Goal: Task Accomplishment & Management: Manage account settings

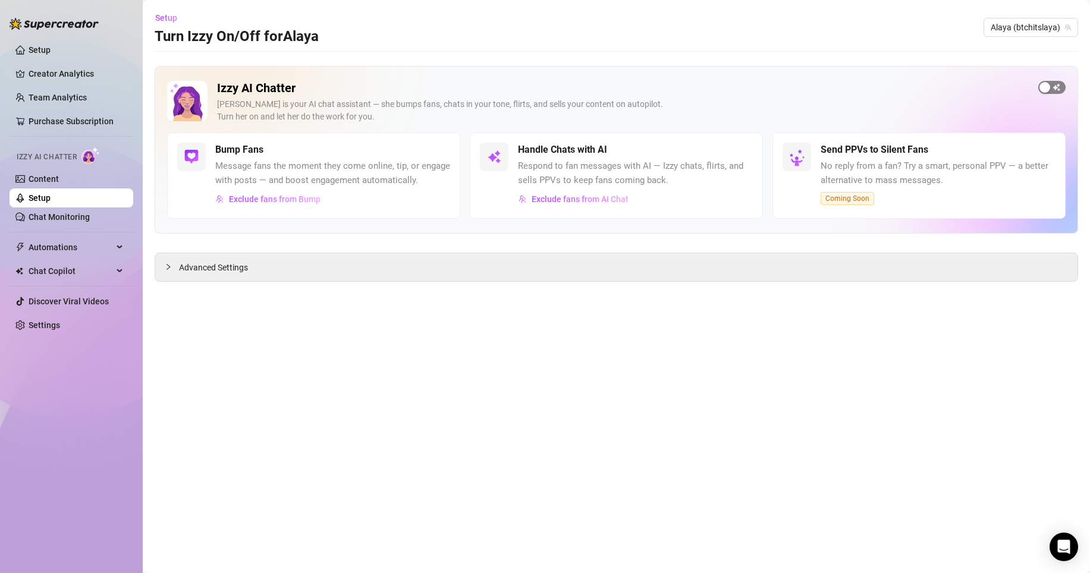
click at [1046, 88] on div "button" at bounding box center [1045, 87] width 11 height 11
click at [43, 325] on link "Settings" at bounding box center [45, 326] width 32 height 10
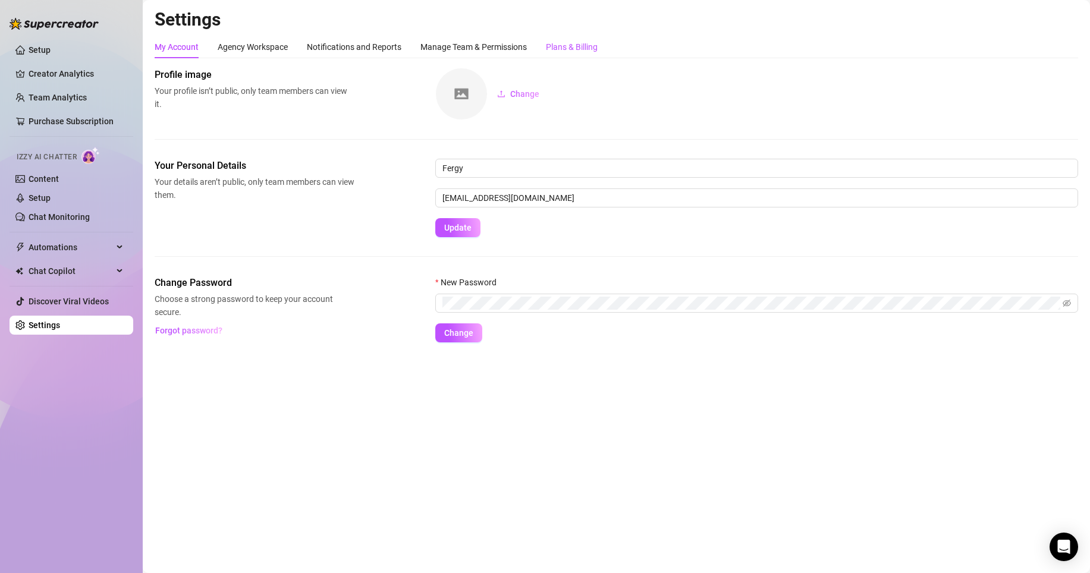
click at [582, 49] on div "Plans & Billing" at bounding box center [572, 46] width 52 height 13
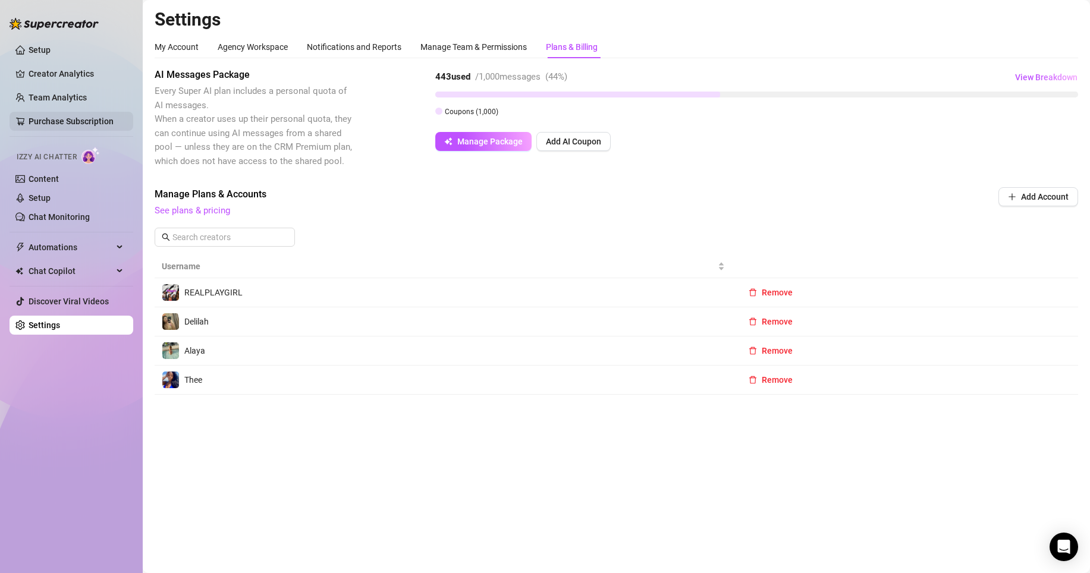
click at [80, 120] on link "Purchase Subscription" at bounding box center [71, 122] width 85 height 10
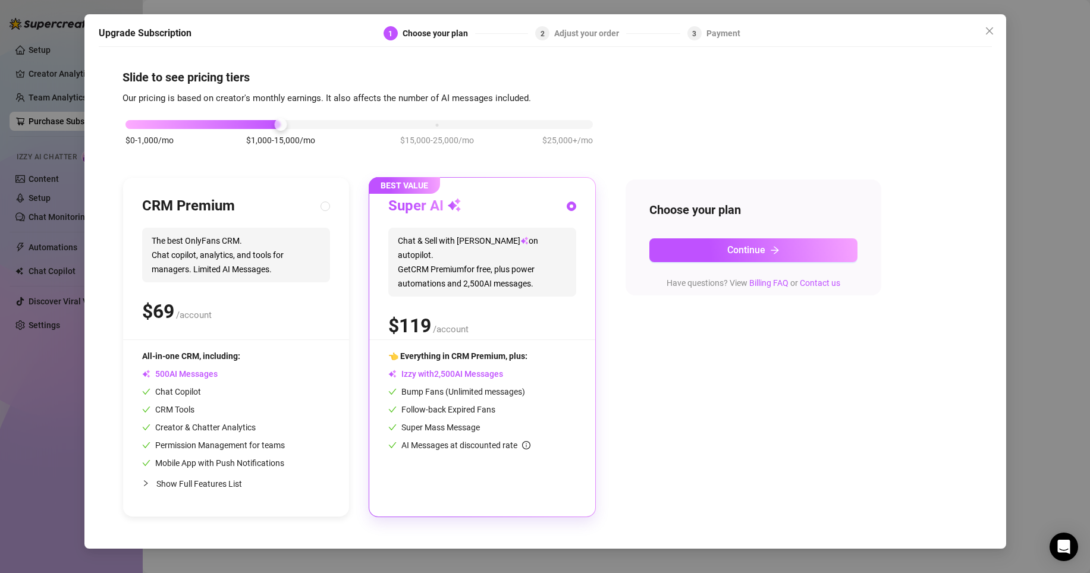
click at [46, 169] on div "Upgrade Subscription 1 Choose your plan 2 Adjust your order 3 Payment Slide to …" at bounding box center [545, 286] width 1090 height 573
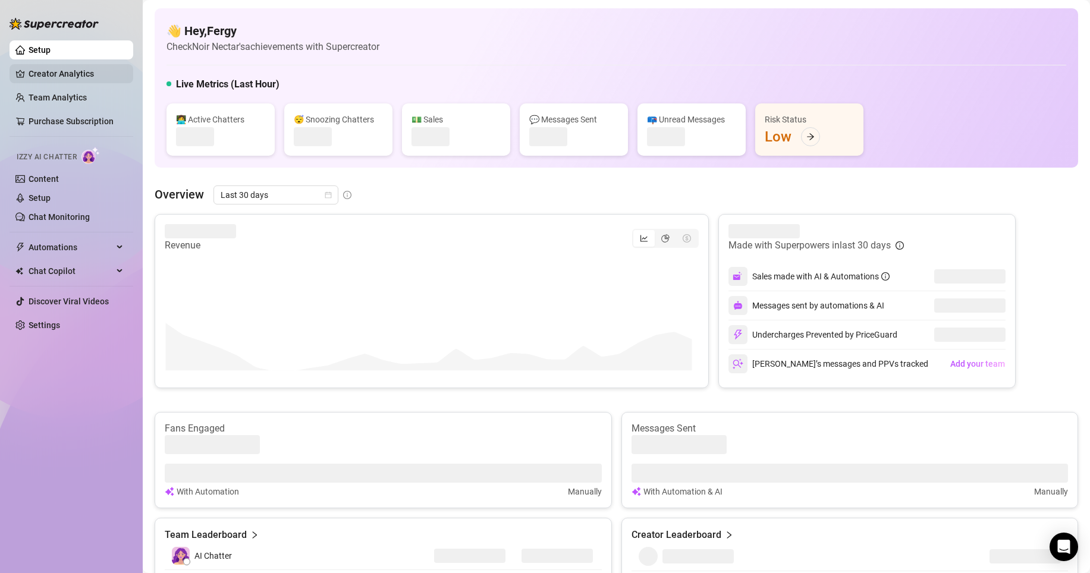
click at [83, 74] on link "Creator Analytics" at bounding box center [76, 73] width 95 height 19
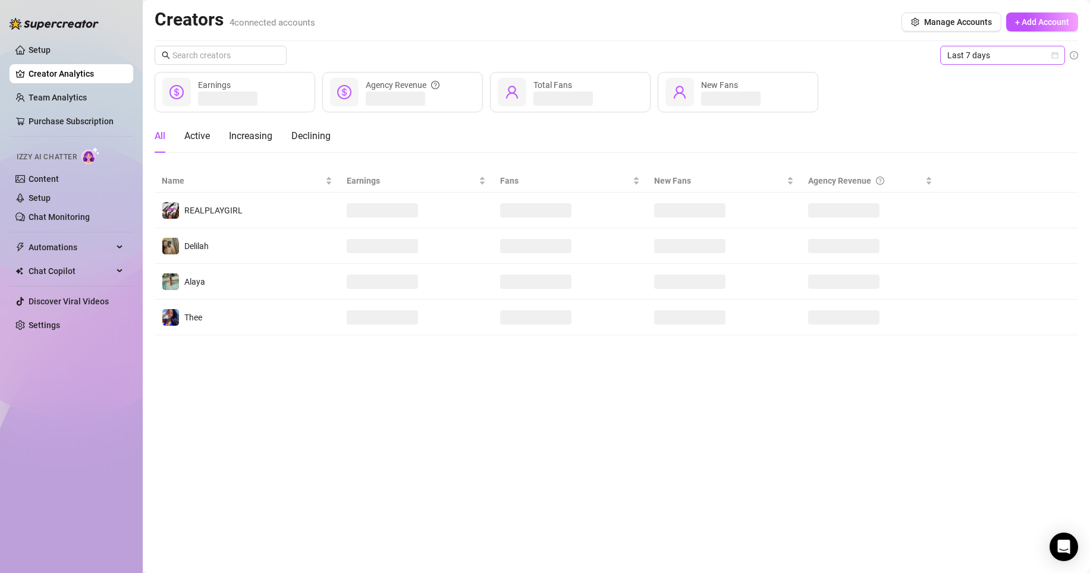
click at [1057, 58] on icon "calendar" at bounding box center [1054, 55] width 7 height 7
click at [985, 95] on div "Last 7 days" at bounding box center [1003, 98] width 106 height 13
click at [1039, 55] on span "Last 7 days" at bounding box center [1002, 55] width 111 height 18
click at [997, 79] on div "Last 24 hours" at bounding box center [1003, 79] width 106 height 13
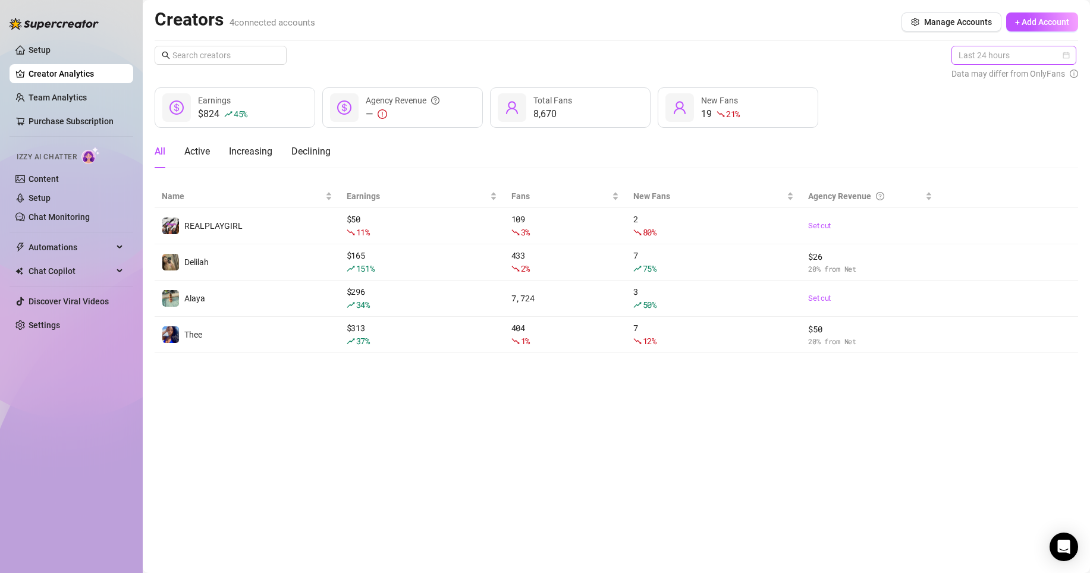
click at [1020, 56] on span "Last 24 hours" at bounding box center [1014, 55] width 111 height 18
click at [991, 99] on div "Last 7 days" at bounding box center [1015, 98] width 106 height 13
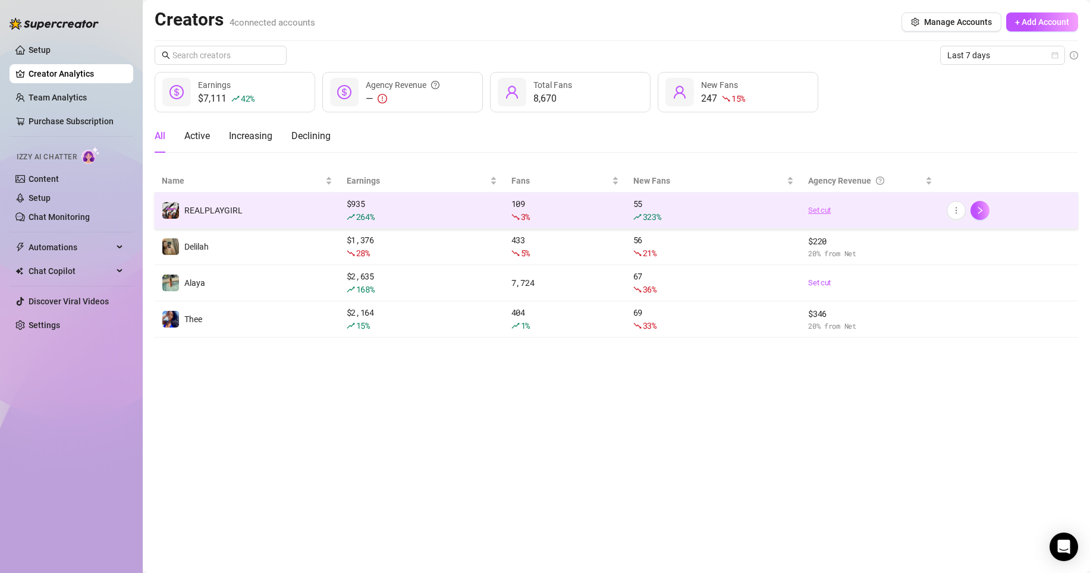
click at [820, 206] on link "Set cut" at bounding box center [870, 211] width 124 height 12
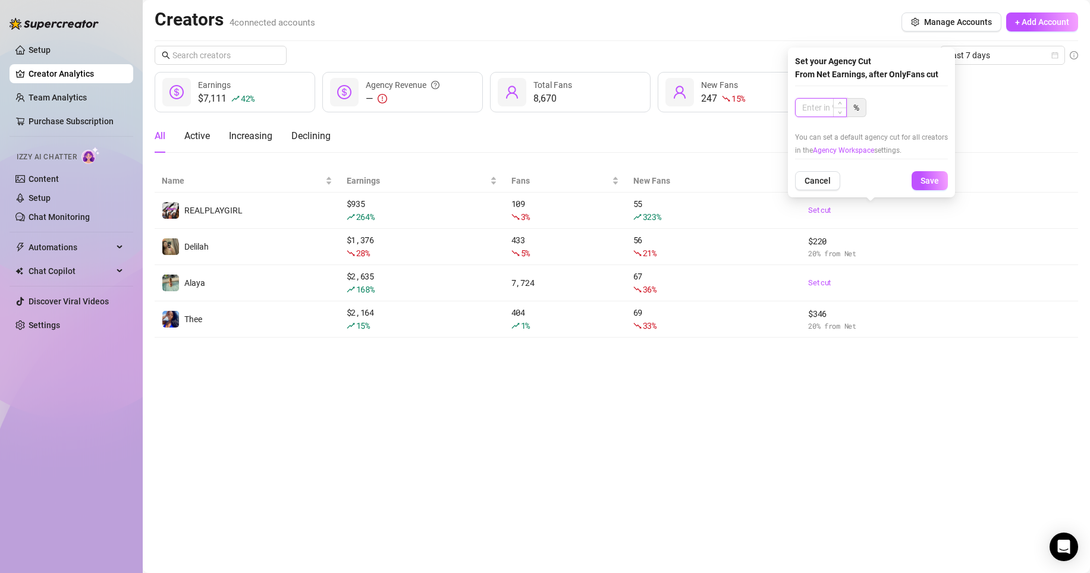
click at [820, 106] on input at bounding box center [821, 108] width 51 height 18
type input "20"
click at [927, 178] on span "Save" at bounding box center [930, 181] width 18 height 10
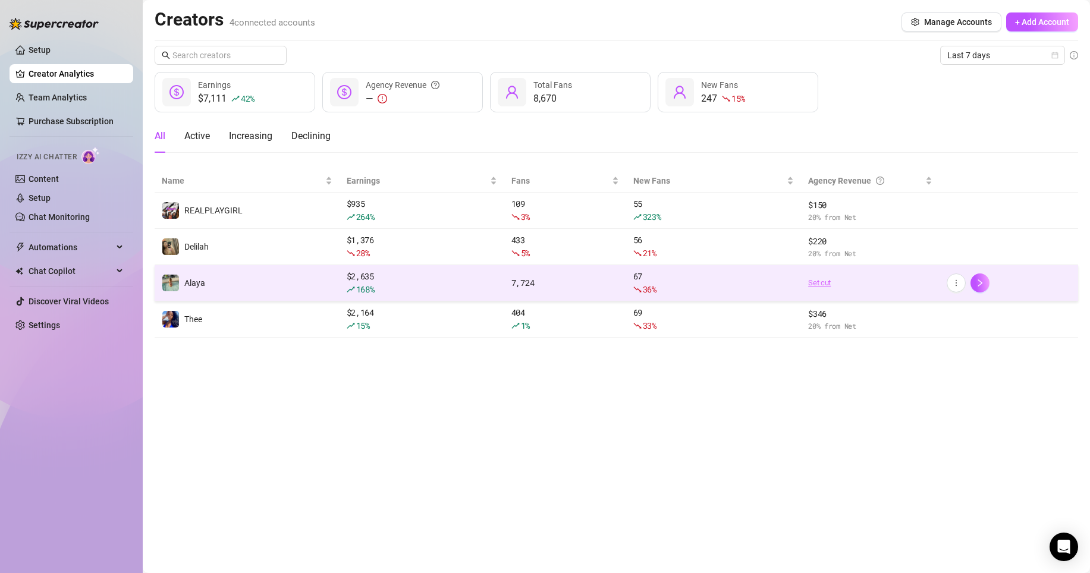
click at [823, 280] on link "Set cut" at bounding box center [870, 283] width 124 height 12
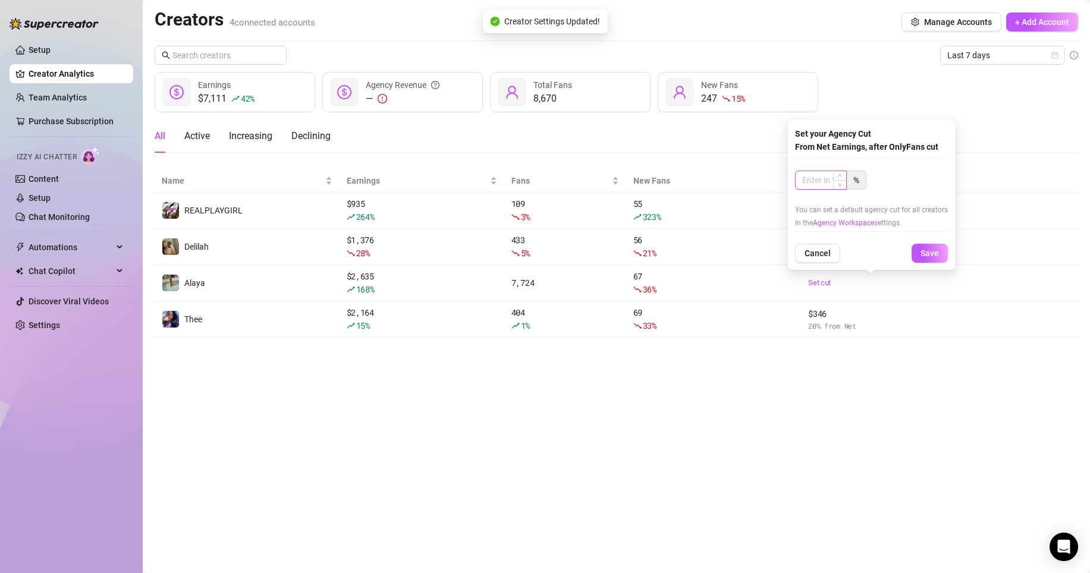
click at [816, 185] on input at bounding box center [821, 180] width 51 height 18
type input "20"
click at [935, 247] on button "Save" at bounding box center [930, 253] width 36 height 19
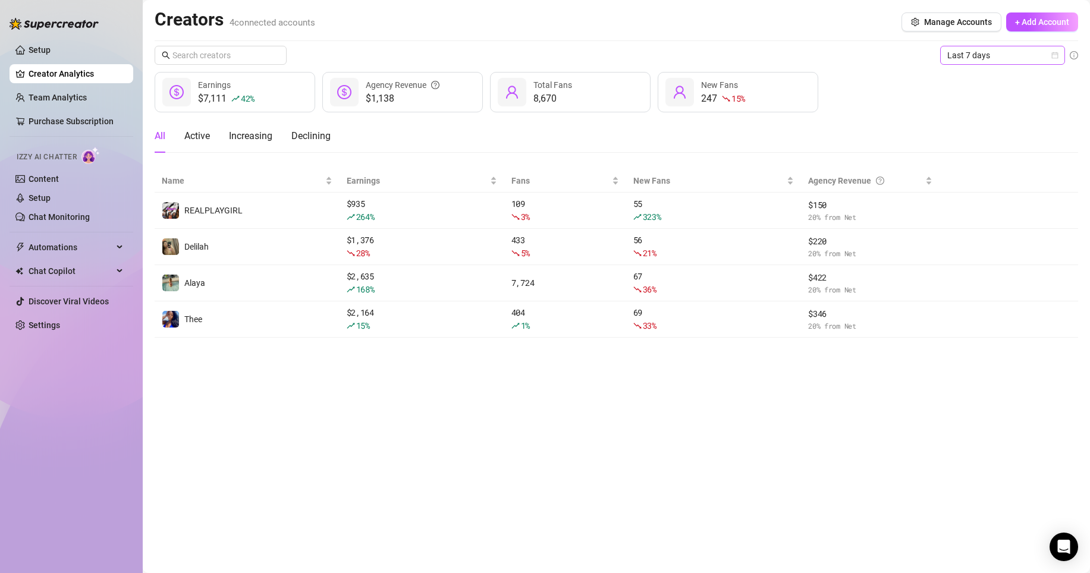
click at [1057, 55] on icon "calendar" at bounding box center [1054, 55] width 7 height 7
click at [975, 162] on div "Custom date" at bounding box center [1003, 155] width 120 height 19
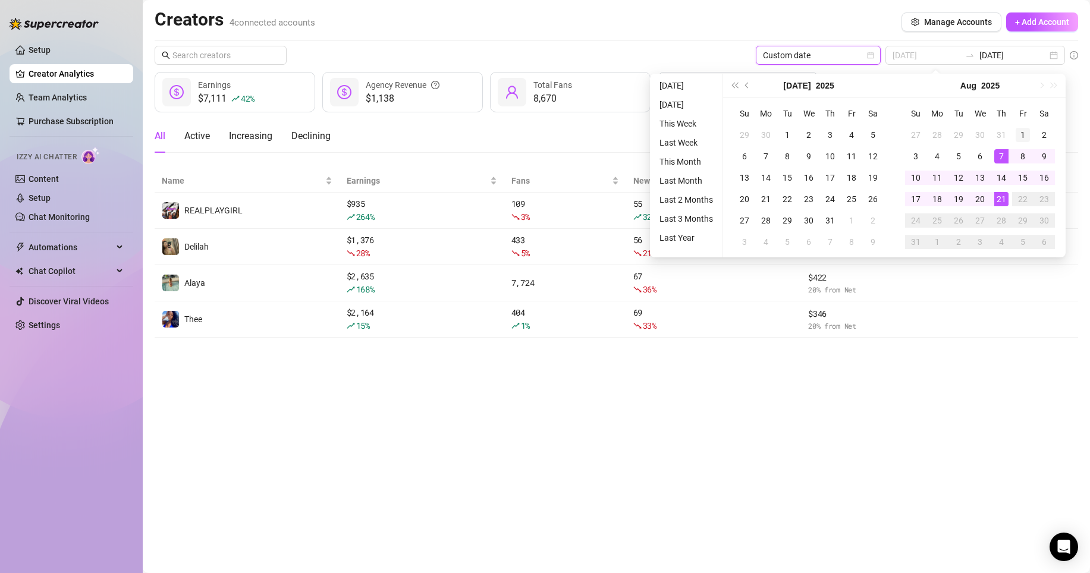
type input "[DATE]"
click at [1023, 134] on div "1" at bounding box center [1023, 135] width 14 height 14
type input "[DATE]"
click at [1043, 179] on div "16" at bounding box center [1044, 178] width 14 height 14
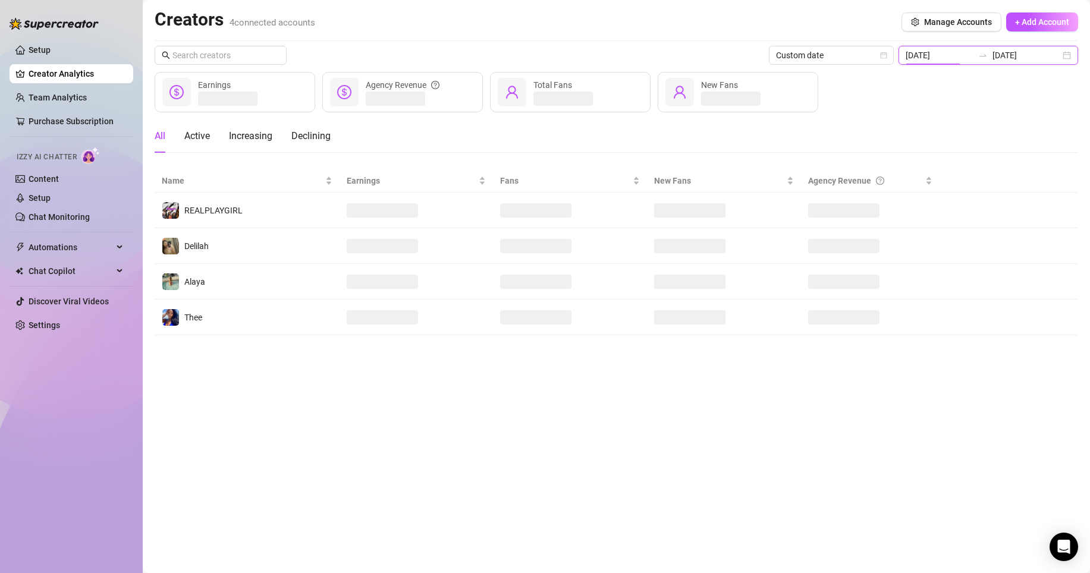
click at [962, 51] on input "[DATE]" at bounding box center [940, 55] width 68 height 13
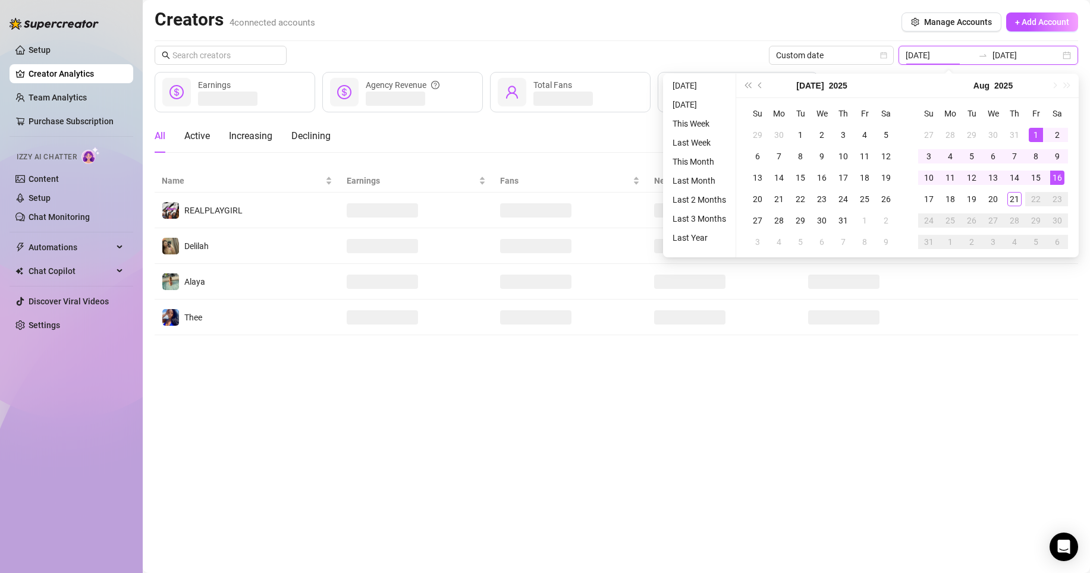
click at [1073, 57] on div "[DATE] [DATE]" at bounding box center [989, 55] width 180 height 19
click at [1069, 55] on div "[DATE] [DATE]" at bounding box center [989, 55] width 180 height 19
click at [1060, 184] on div "16" at bounding box center [1057, 178] width 14 height 14
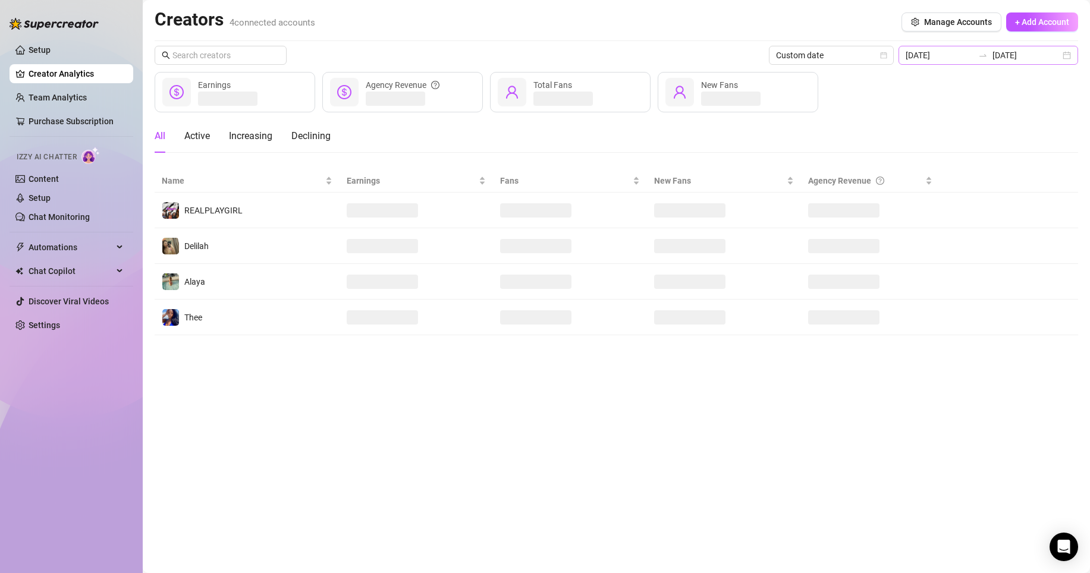
click at [1063, 61] on div "[DATE] [DATE]" at bounding box center [989, 55] width 180 height 19
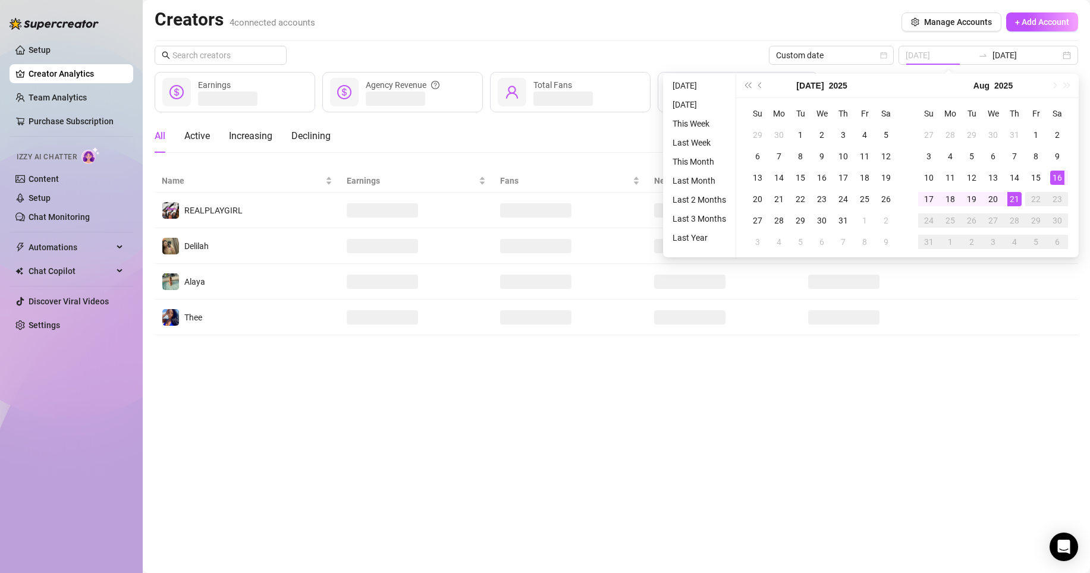
click at [1016, 204] on div "21" at bounding box center [1014, 199] width 14 height 14
type input "[DATE]"
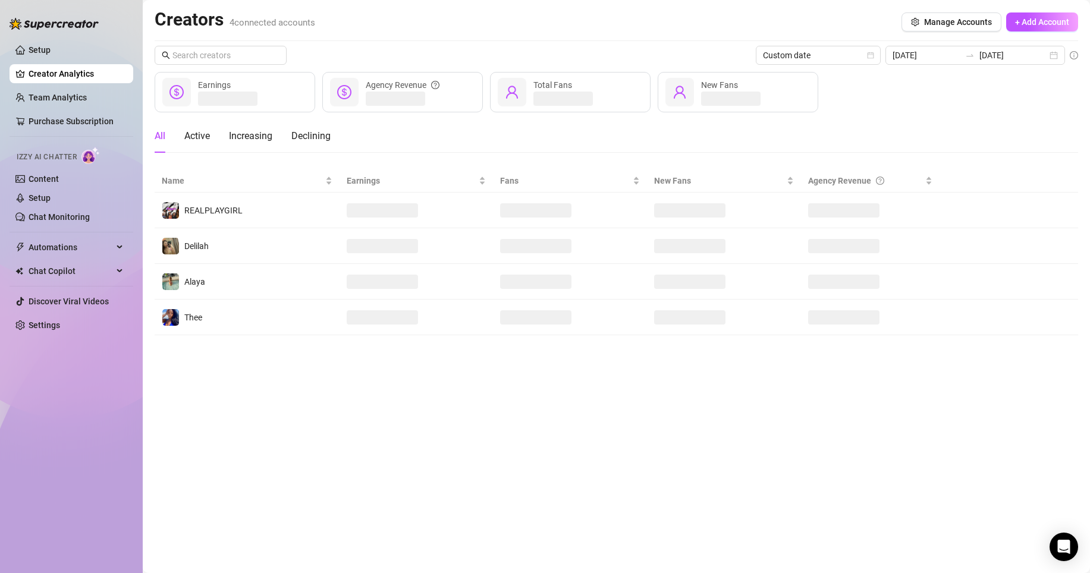
click at [1002, 388] on main "Creators 4 connected accounts Manage Accounts + Add Account Custom date [DATE] …" at bounding box center [616, 286] width 947 height 573
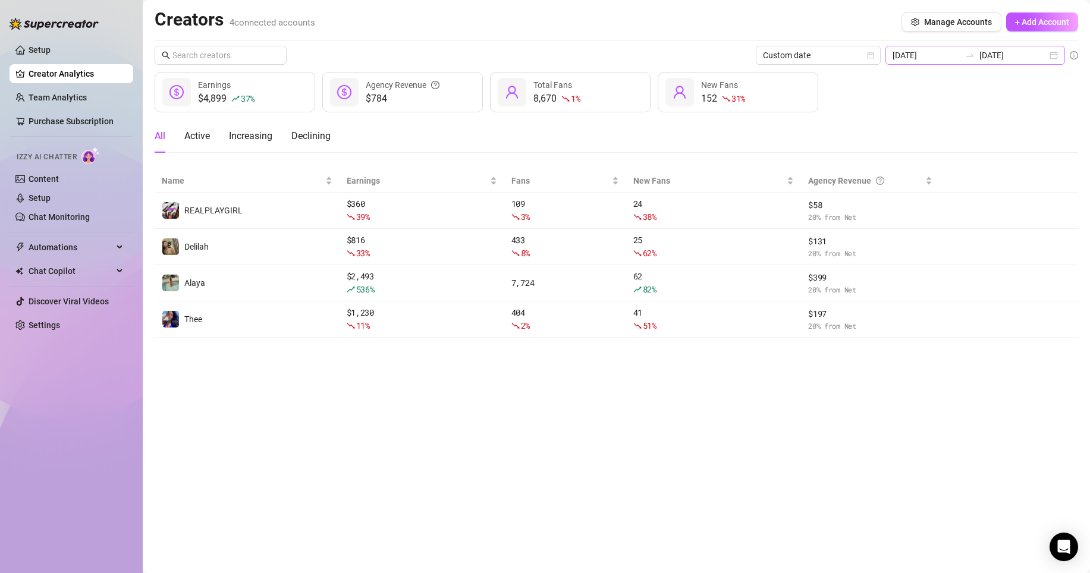
click at [1054, 57] on div "[DATE] [DATE]" at bounding box center [976, 55] width 180 height 19
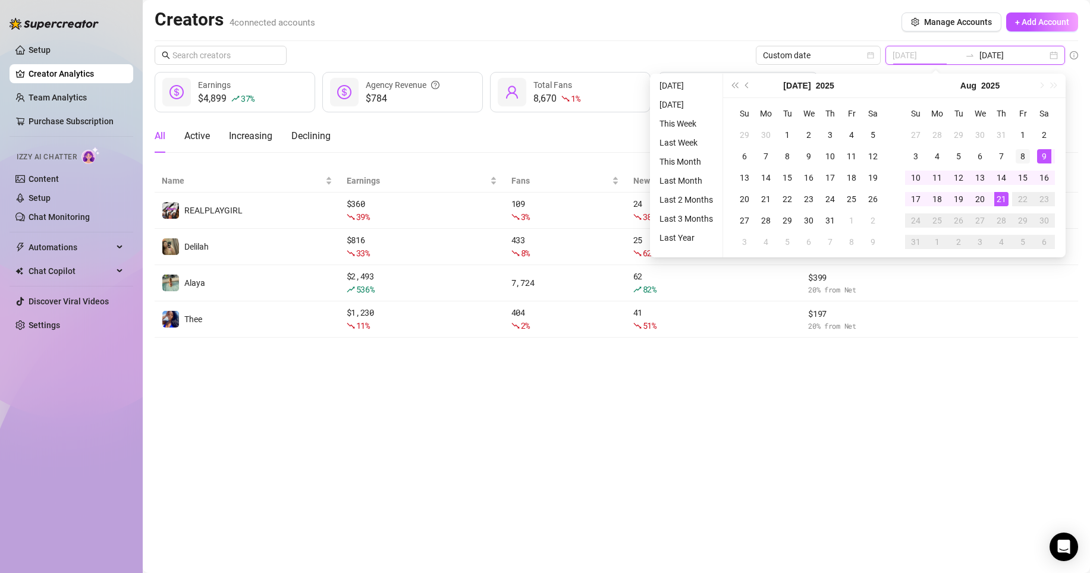
type input "[DATE]"
click at [1024, 153] on div "8" at bounding box center [1023, 156] width 14 height 14
type input "[DATE]"
click at [960, 453] on main "Creators 4 connected accounts Manage Accounts + Add Account Custom date [DATE] …" at bounding box center [616, 286] width 947 height 573
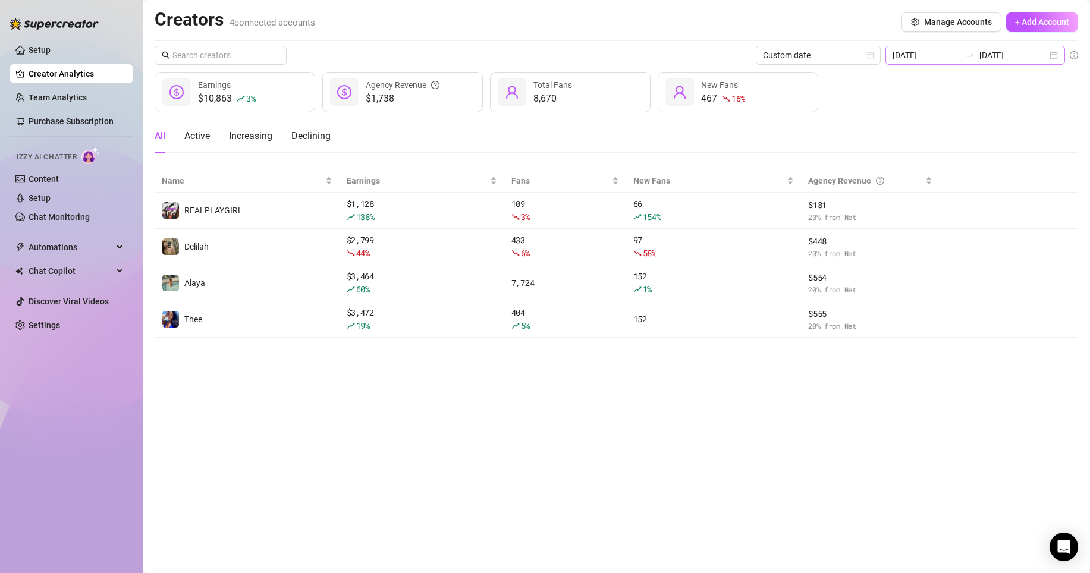
click at [1056, 56] on div "[DATE] [DATE]" at bounding box center [976, 55] width 180 height 19
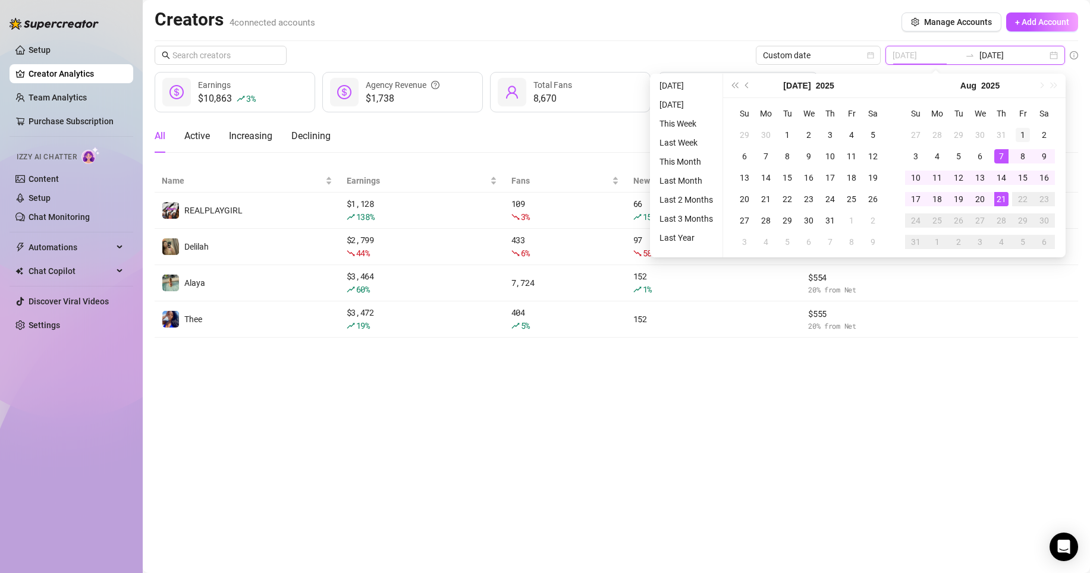
type input "[DATE]"
click at [1021, 135] on div "1" at bounding box center [1023, 135] width 14 height 14
type input "[DATE]"
click at [962, 423] on main "Creators 4 connected accounts Manage Accounts + Add Account Custom date [DATE] …" at bounding box center [616, 286] width 947 height 573
